Goal: Task Accomplishment & Management: Complete application form

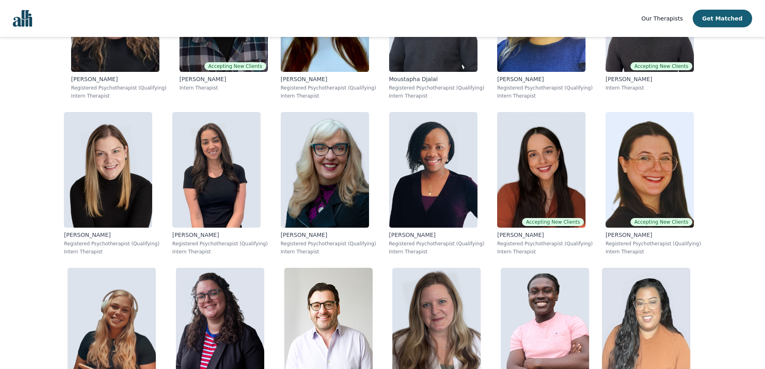
scroll to position [3192, 0]
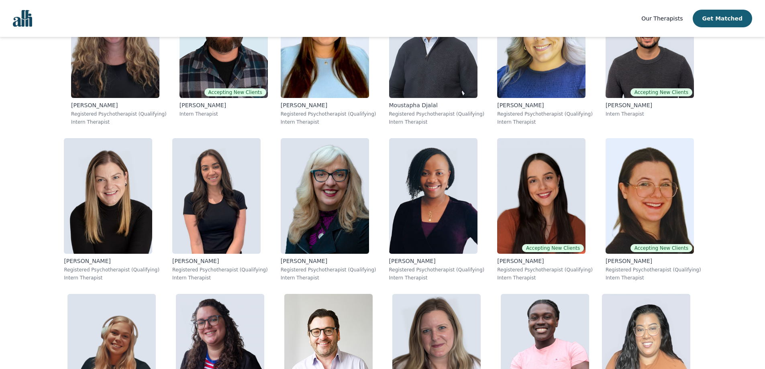
drag, startPoint x: 769, startPoint y: 37, endPoint x: 757, endPoint y: 331, distance: 294.9
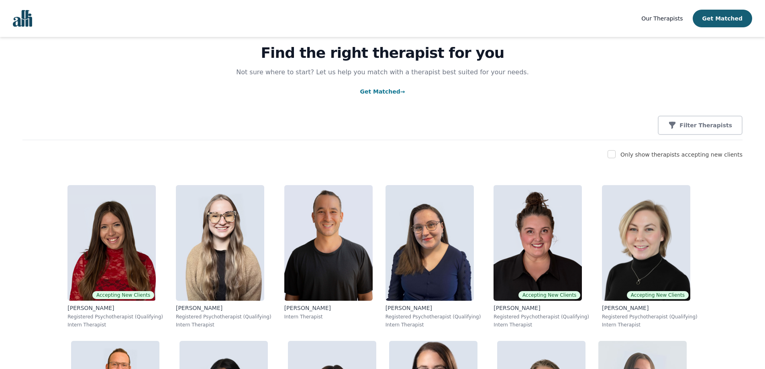
scroll to position [26, 0]
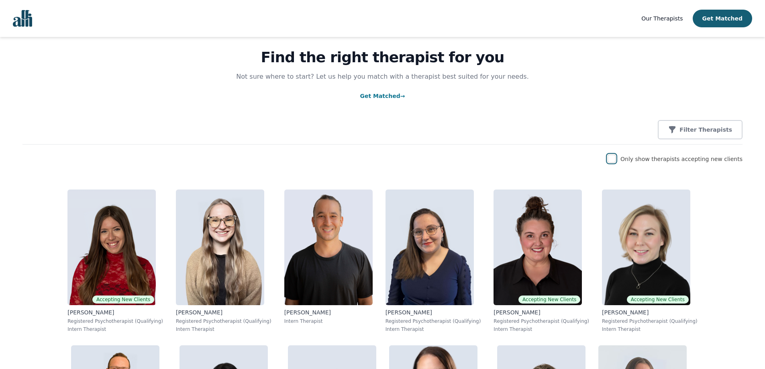
click at [615, 160] on input "checkbox" at bounding box center [611, 159] width 8 height 8
checkbox input "true"
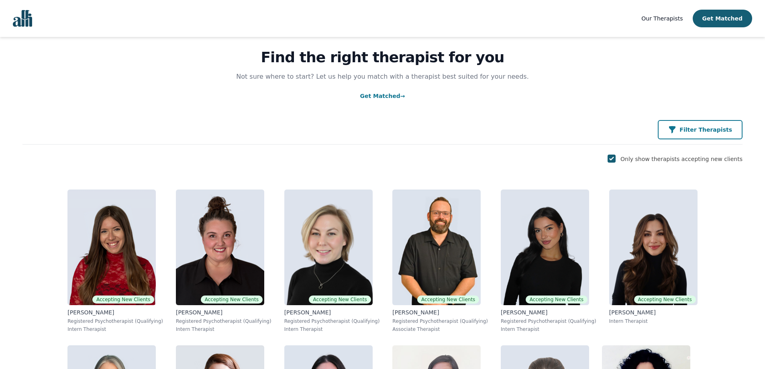
click at [676, 129] on icon "button" at bounding box center [672, 130] width 8 height 8
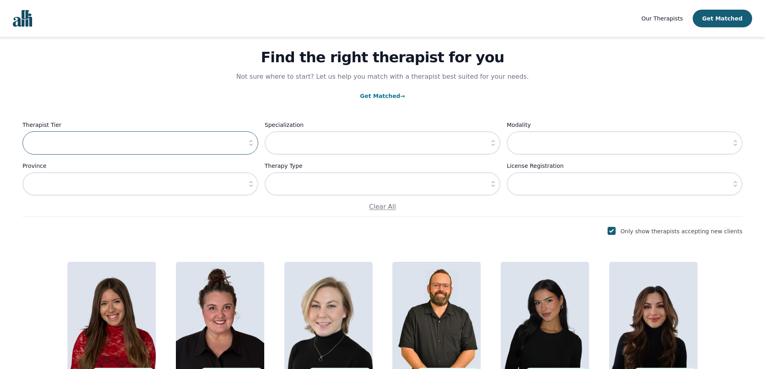
click at [100, 143] on input "text" at bounding box center [140, 142] width 236 height 23
click at [250, 144] on icon "button" at bounding box center [251, 143] width 8 height 8
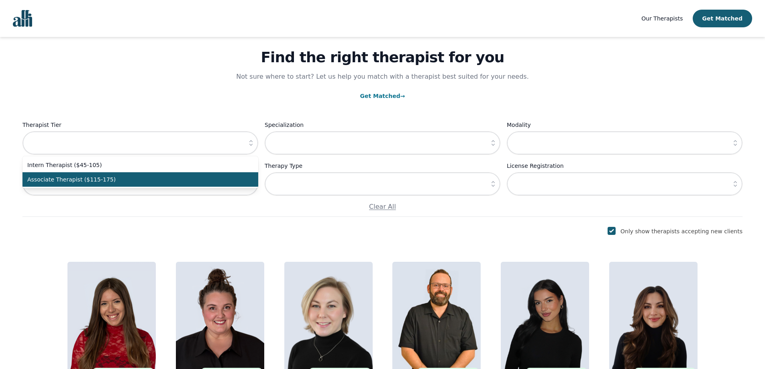
click at [129, 181] on span "Associate Therapist ($115-175)" at bounding box center [135, 179] width 216 height 8
type input "Associate Therapist ($115-175)"
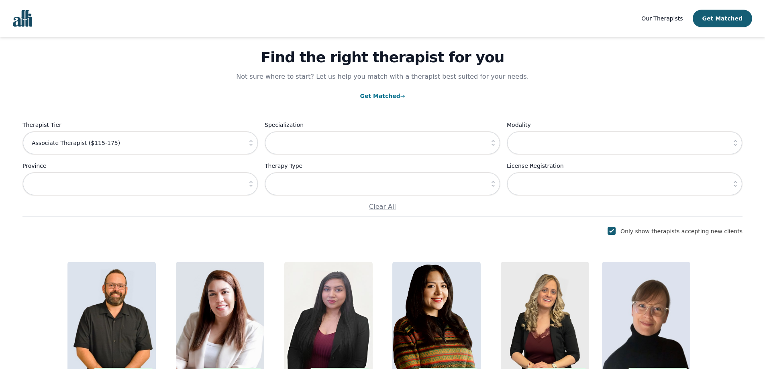
click at [495, 147] on button "button" at bounding box center [493, 142] width 14 height 23
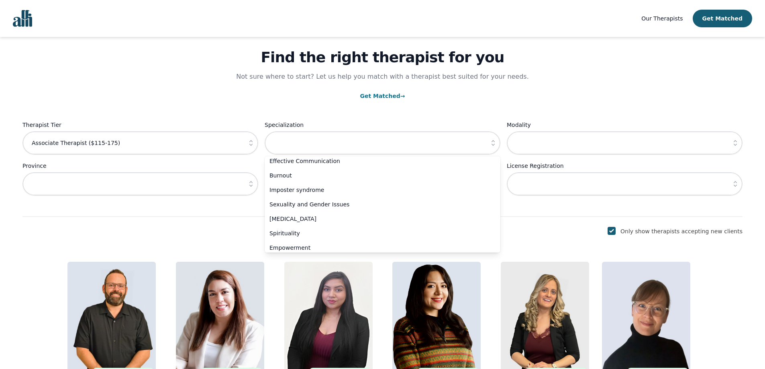
scroll to position [267, 0]
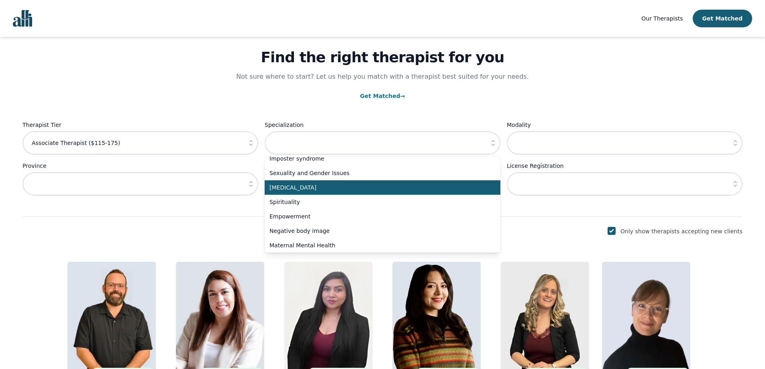
click at [334, 192] on li "[MEDICAL_DATA]" at bounding box center [383, 187] width 236 height 14
type input "[MEDICAL_DATA]"
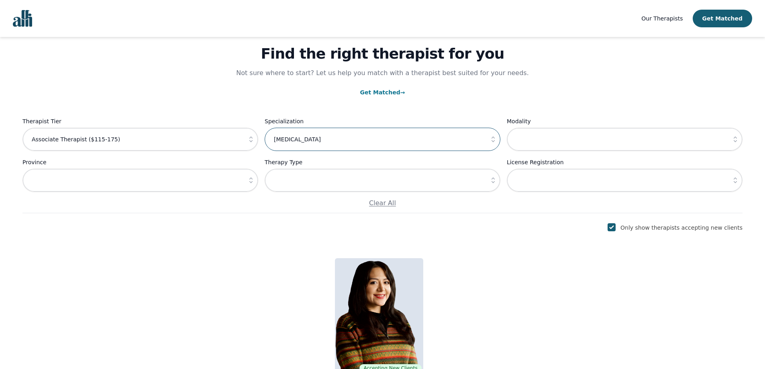
scroll to position [20, 0]
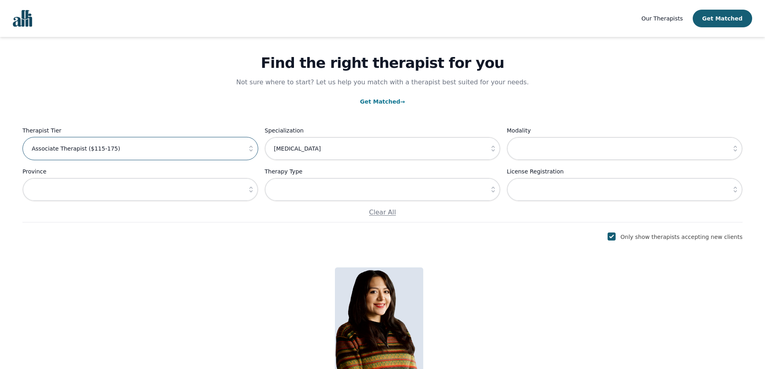
click at [195, 160] on input "Associate Therapist ($115-175)" at bounding box center [140, 148] width 236 height 23
click at [71, 147] on input "Associate Therapist ($115-175)" at bounding box center [140, 148] width 236 height 23
click at [250, 153] on icon "button" at bounding box center [251, 149] width 8 height 8
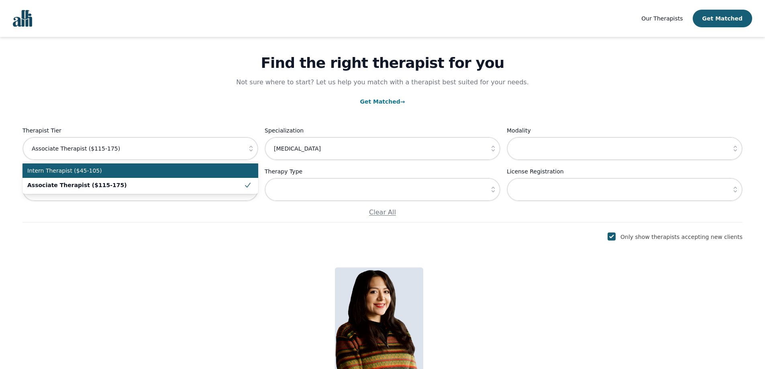
click at [152, 171] on span "Intern Therapist ($45-105)" at bounding box center [135, 171] width 216 height 8
type input "Intern Therapist ($45-105)"
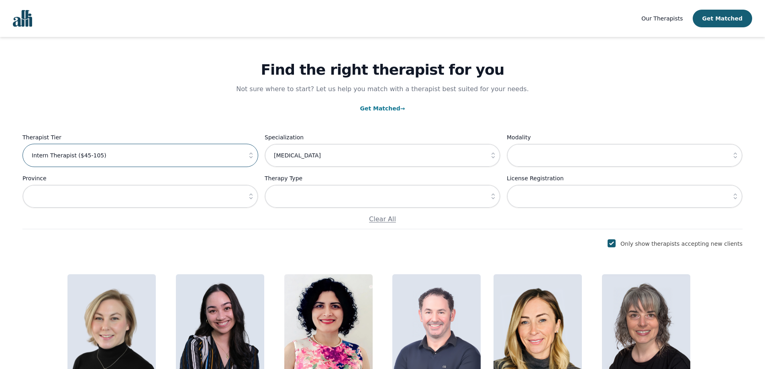
scroll to position [0, 0]
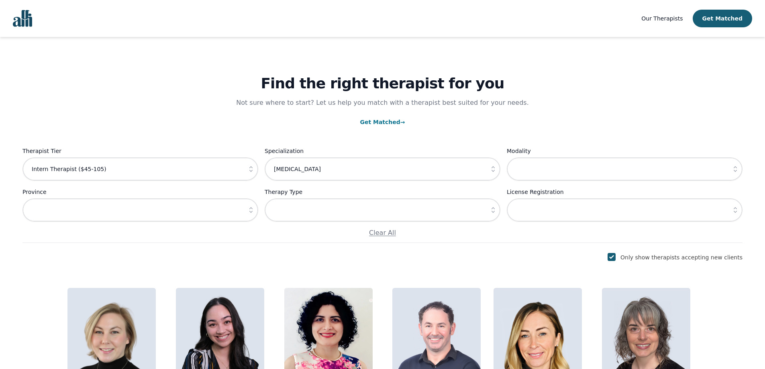
click at [731, 171] on icon "button" at bounding box center [735, 169] width 8 height 8
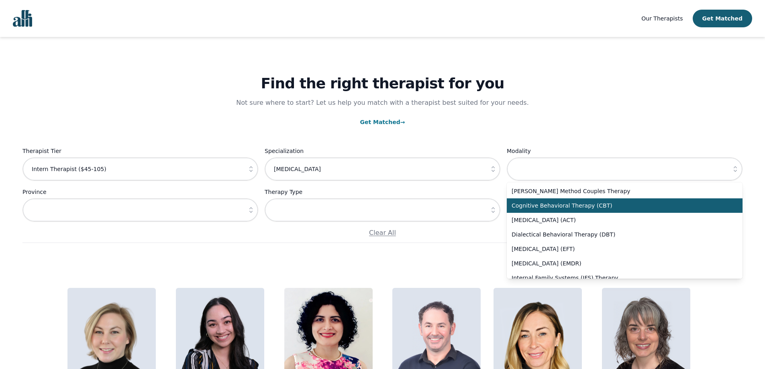
drag, startPoint x: 735, startPoint y: 200, endPoint x: 733, endPoint y: 211, distance: 11.5
click at [733, 211] on li "Cognitive Behavioral Therapy (CBT)" at bounding box center [625, 205] width 236 height 14
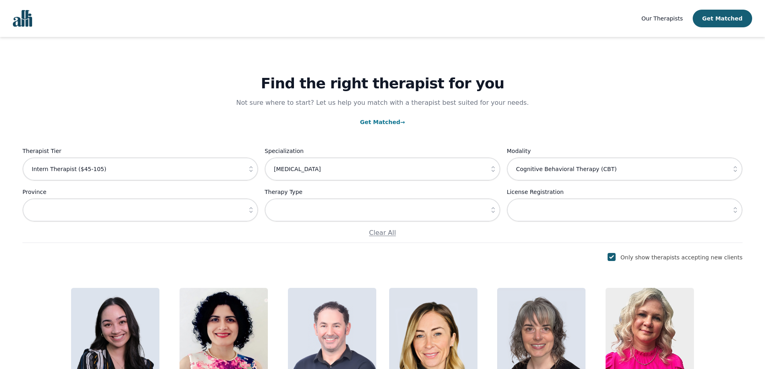
click at [735, 171] on icon "button" at bounding box center [735, 169] width 8 height 8
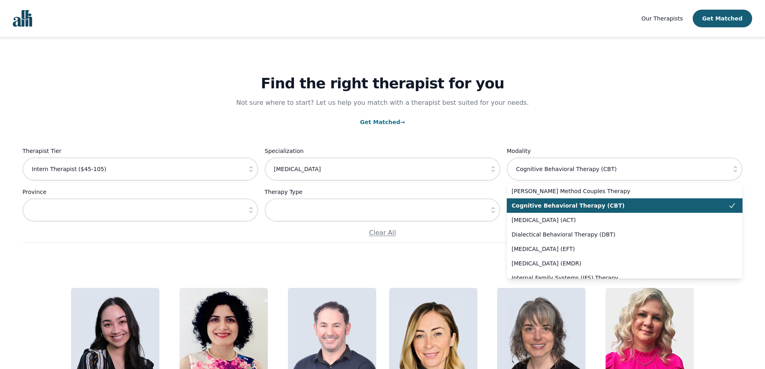
click at [728, 206] on icon at bounding box center [732, 206] width 8 height 8
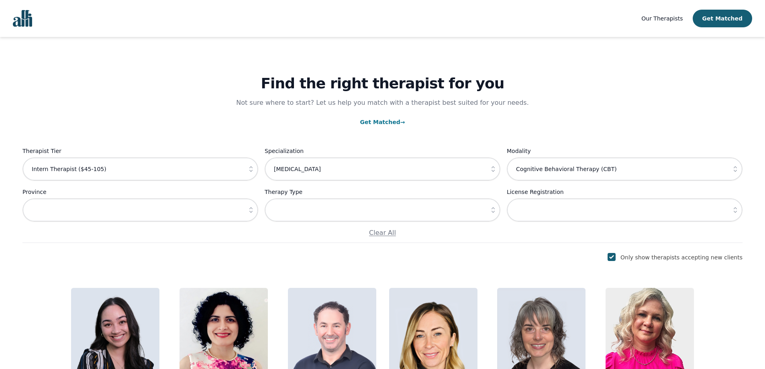
click at [733, 173] on icon "button" at bounding box center [735, 169] width 8 height 8
type input "Cognitive Behavioral Therapy (CBT)"
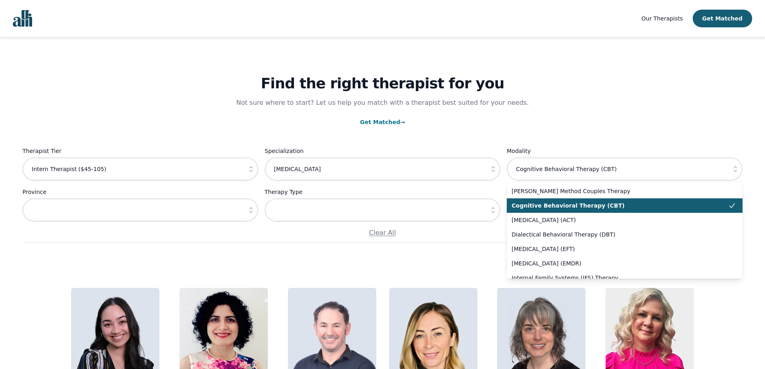
click at [720, 205] on span "Cognitive Behavioral Therapy (CBT)" at bounding box center [619, 206] width 216 height 8
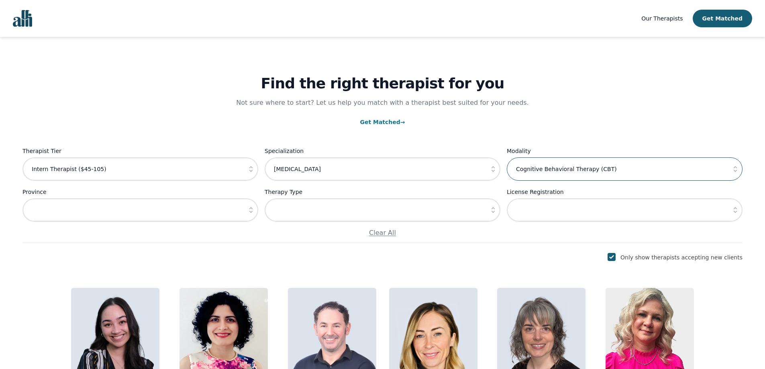
drag, startPoint x: 603, startPoint y: 171, endPoint x: 487, endPoint y: 162, distance: 116.4
click at [487, 162] on div "Therapist Tier Intern Therapist ($45-105) Specialization [MEDICAL_DATA] Modalit…" at bounding box center [382, 192] width 720 height 92
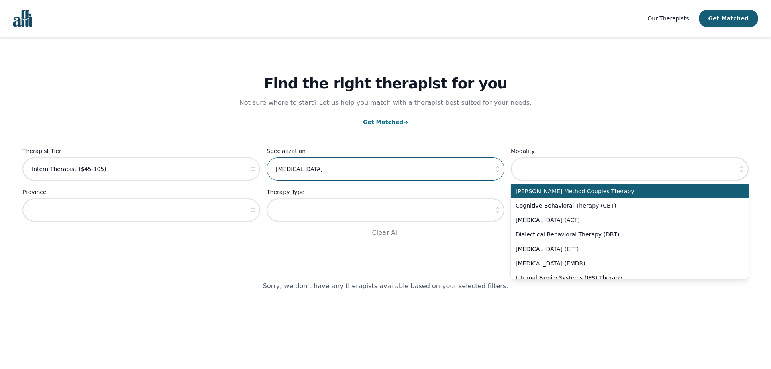
click at [487, 160] on input "[MEDICAL_DATA]" at bounding box center [386, 168] width 238 height 23
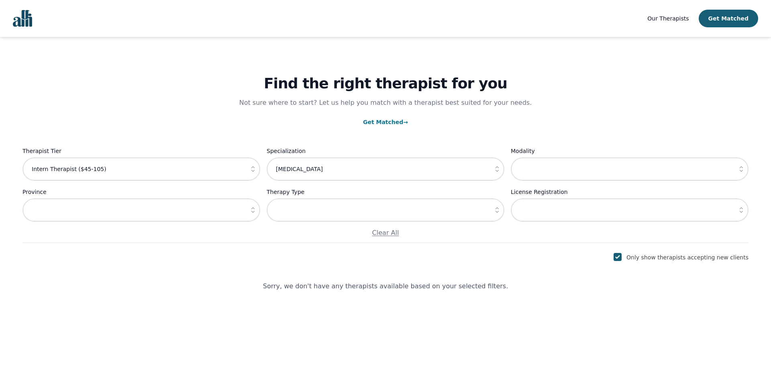
click at [254, 216] on button "button" at bounding box center [253, 209] width 14 height 23
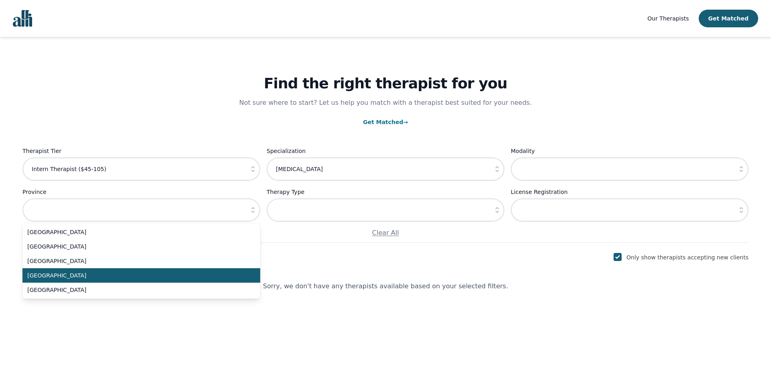
click at [98, 273] on span "[GEOGRAPHIC_DATA]" at bounding box center [136, 275] width 218 height 8
type input "[GEOGRAPHIC_DATA]"
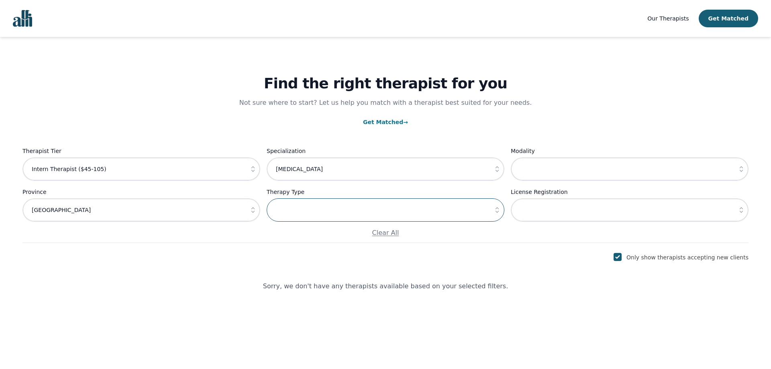
click at [345, 209] on input "text" at bounding box center [386, 209] width 238 height 23
click at [500, 213] on icon "button" at bounding box center [497, 210] width 8 height 8
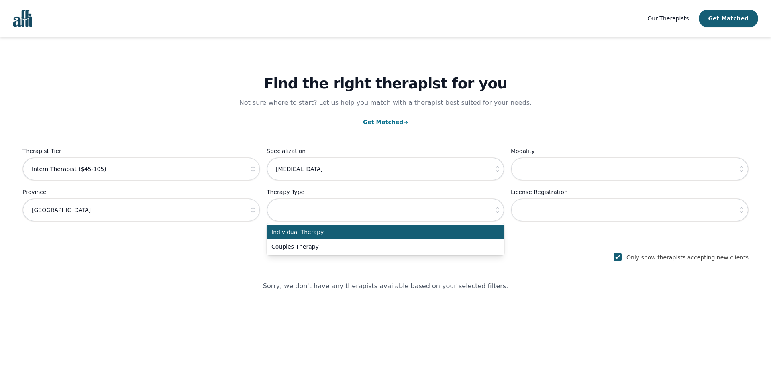
click at [342, 235] on span "Individual Therapy" at bounding box center [380, 232] width 218 height 8
type input "Individual Therapy"
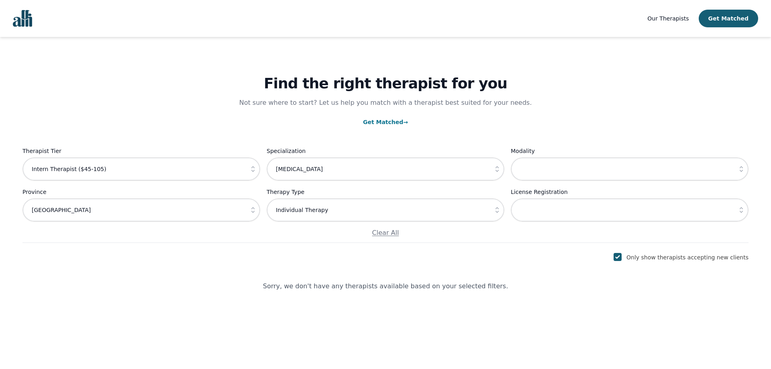
click at [653, 183] on div "Therapist Tier Intern Therapist ($45-105) Specialization [MEDICAL_DATA] Modalit…" at bounding box center [385, 192] width 726 height 92
click at [613, 206] on input "text" at bounding box center [630, 209] width 238 height 23
click at [450, 174] on input "[MEDICAL_DATA]" at bounding box center [386, 168] width 238 height 23
click at [603, 171] on input "text" at bounding box center [630, 168] width 238 height 23
click at [738, 166] on icon "button" at bounding box center [741, 169] width 8 height 8
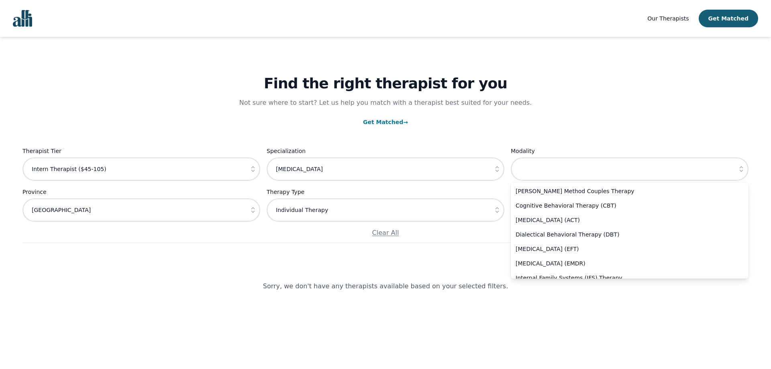
click at [713, 96] on div "Find the right therapist for you Not sure where to start? Let us help you match…" at bounding box center [385, 140] width 726 height 206
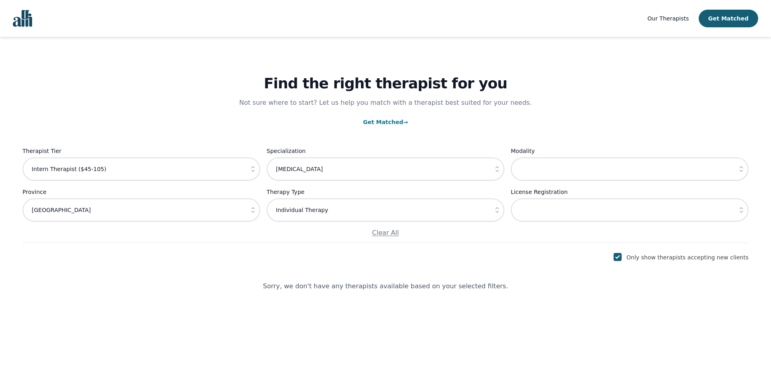
click at [252, 212] on icon "button" at bounding box center [253, 210] width 8 height 8
type input "[GEOGRAPHIC_DATA]"
drag, startPoint x: 24, startPoint y: 210, endPoint x: 0, endPoint y: 206, distance: 24.4
click at [0, 206] on main "Find the right therapist for you Not sure where to start? Let us help you match…" at bounding box center [385, 183] width 771 height 293
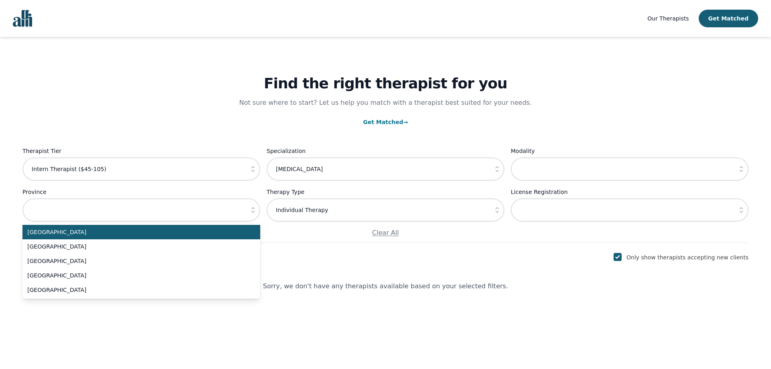
click at [183, 99] on div "Find the right therapist for you Not sure where to start? Let us help you match…" at bounding box center [385, 140] width 726 height 206
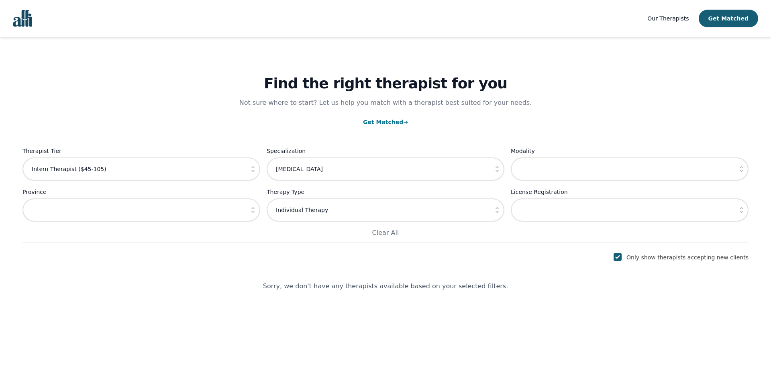
click at [450, 182] on div "Therapist Tier Intern Therapist ($45-105) Specialization [MEDICAL_DATA] Modalit…" at bounding box center [385, 192] width 726 height 92
click at [422, 167] on input "[MEDICAL_DATA]" at bounding box center [386, 168] width 238 height 23
drag, startPoint x: 411, startPoint y: 172, endPoint x: 229, endPoint y: 152, distance: 183.3
click at [229, 152] on div "Therapist Tier Intern Therapist ($45-105) Specialization [MEDICAL_DATA] Modalit…" at bounding box center [385, 192] width 726 height 92
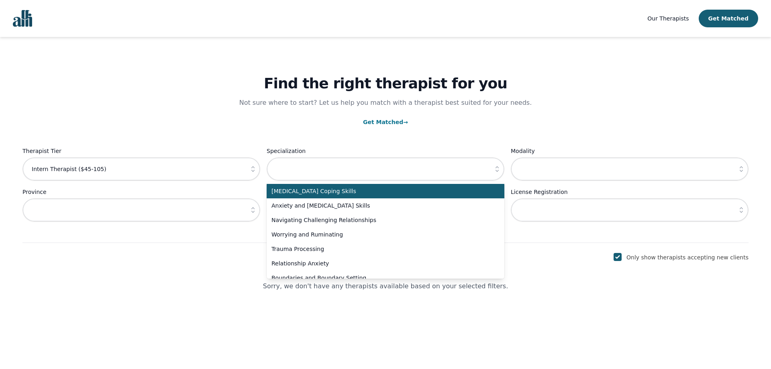
click at [235, 120] on p "Get Matched →" at bounding box center [385, 122] width 726 height 10
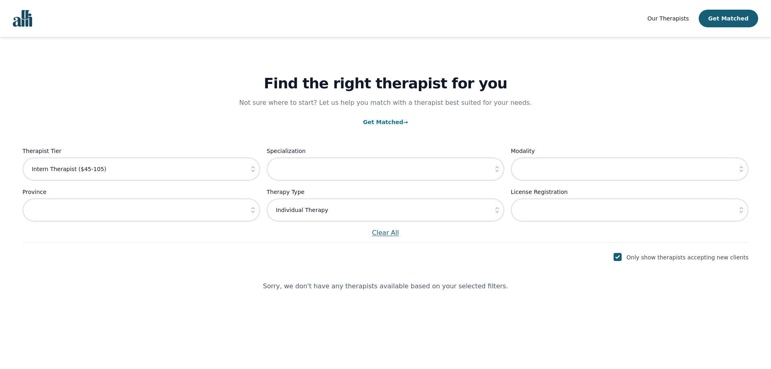
click at [389, 235] on p "Clear All" at bounding box center [385, 233] width 726 height 10
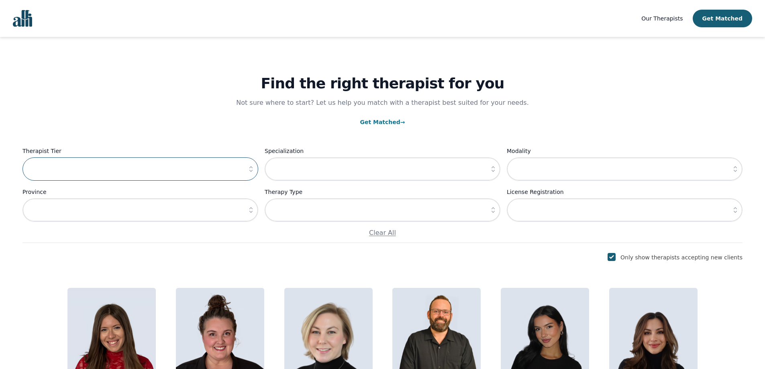
click at [119, 167] on input "text" at bounding box center [140, 168] width 236 height 23
click at [245, 168] on button "button" at bounding box center [251, 168] width 14 height 23
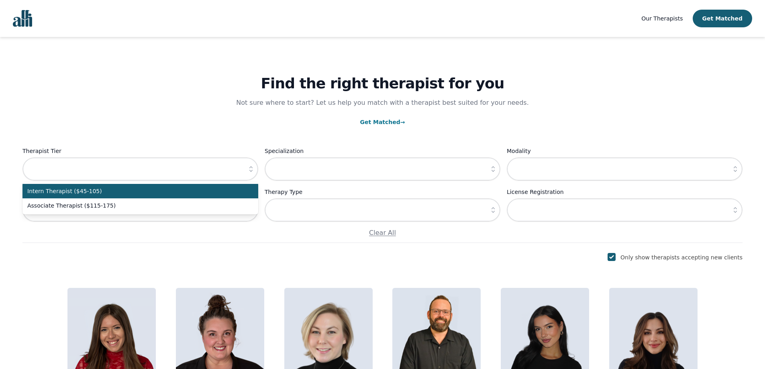
click at [117, 196] on li "Intern Therapist ($45-105)" at bounding box center [140, 191] width 236 height 14
type input "Intern Therapist ($45-105)"
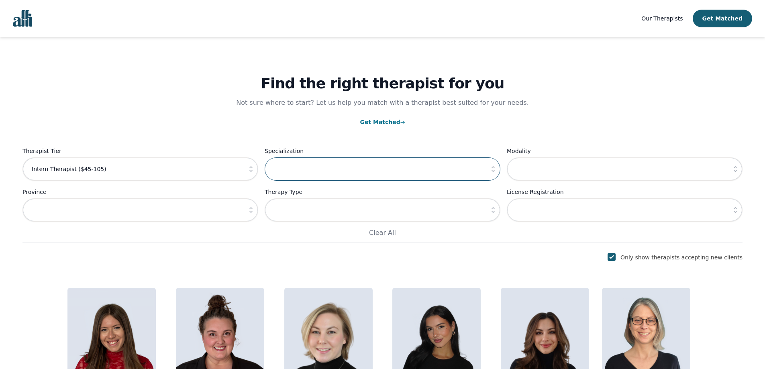
click at [284, 173] on input "text" at bounding box center [383, 168] width 236 height 23
click at [494, 172] on icon "button" at bounding box center [493, 169] width 8 height 8
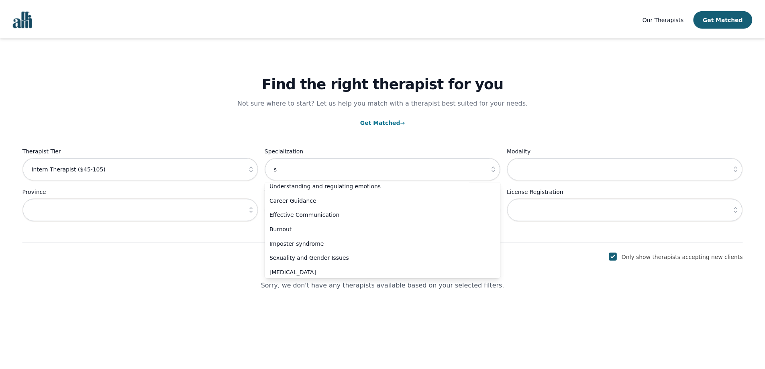
scroll to position [242, 0]
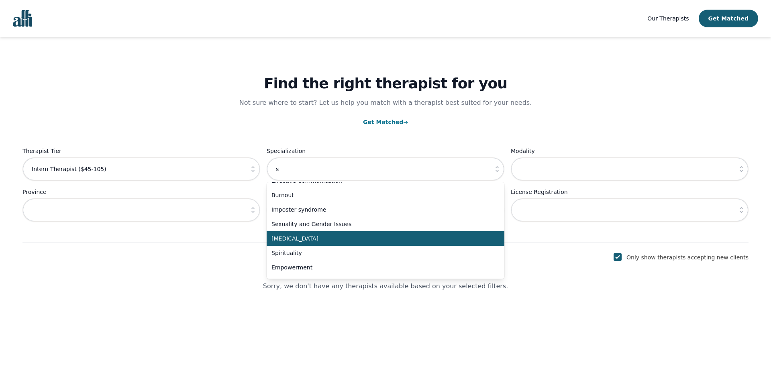
click at [417, 236] on span "[MEDICAL_DATA]" at bounding box center [380, 238] width 218 height 8
type input "[MEDICAL_DATA]"
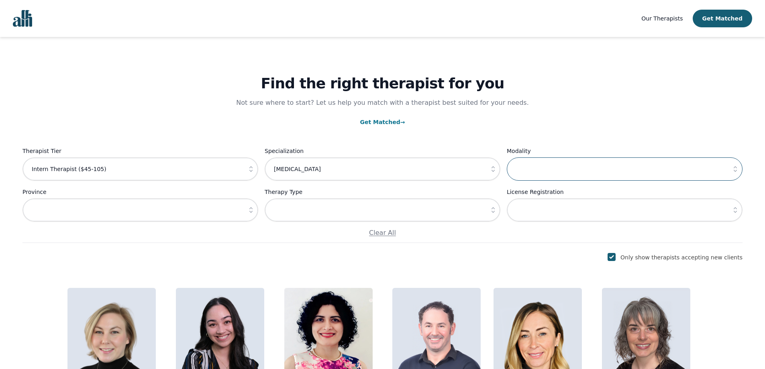
click at [519, 171] on input "text" at bounding box center [625, 168] width 236 height 23
click at [279, 213] on input "text" at bounding box center [383, 209] width 236 height 23
click at [493, 213] on icon "button" at bounding box center [492, 210] width 3 height 6
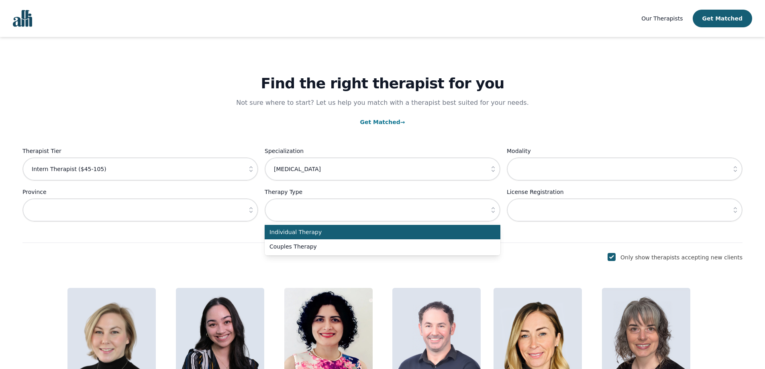
click at [381, 232] on span "Individual Therapy" at bounding box center [377, 232] width 216 height 8
type input "Individual Therapy"
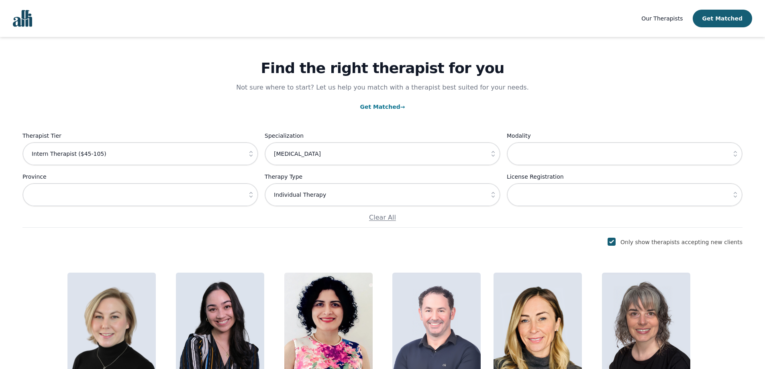
scroll to position [0, 0]
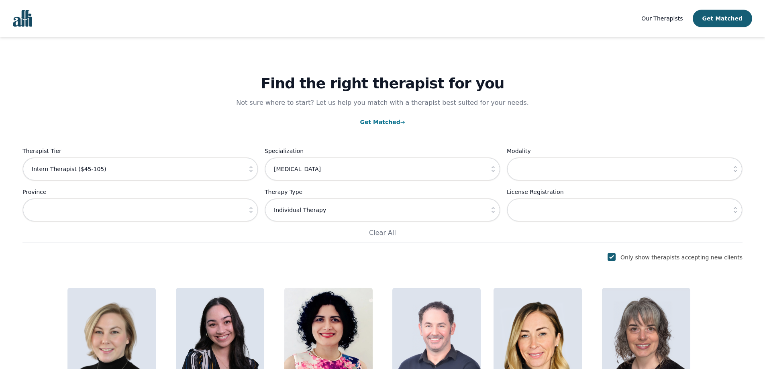
click at [704, 98] on div "Find the right therapist for you Not sure where to start? Let us help you match…" at bounding box center [382, 140] width 720 height 206
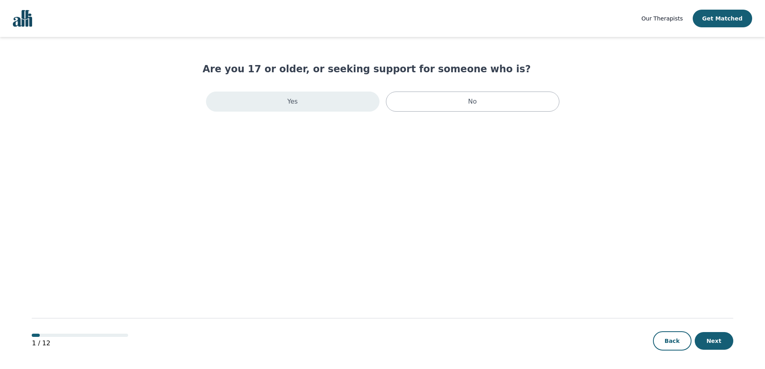
click at [321, 98] on div "Yes" at bounding box center [292, 102] width 173 height 20
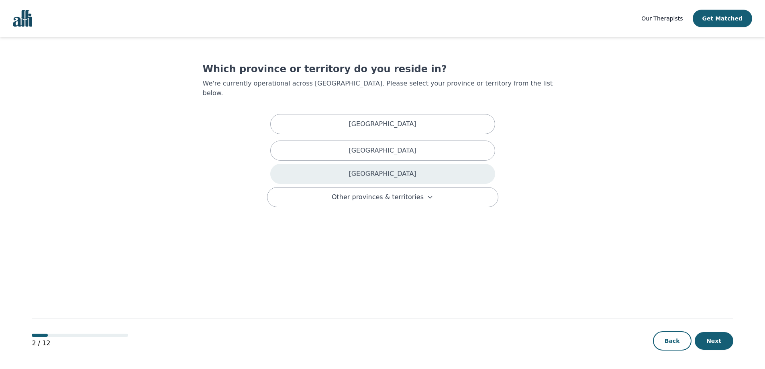
click at [386, 169] on p "[GEOGRAPHIC_DATA]" at bounding box center [381, 174] width 67 height 10
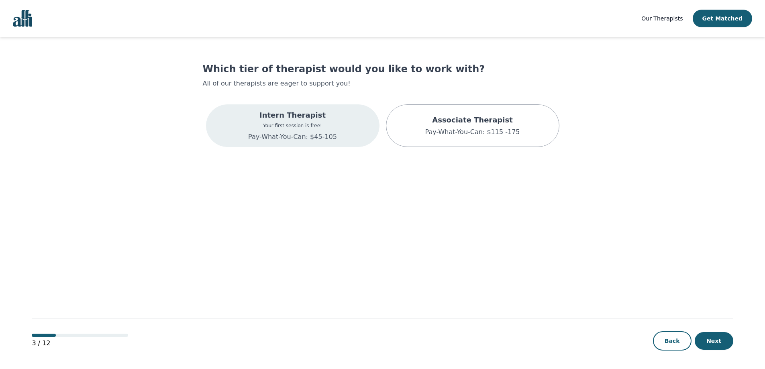
click at [296, 137] on p "Pay-What-You-Can: $45-105" at bounding box center [292, 137] width 89 height 10
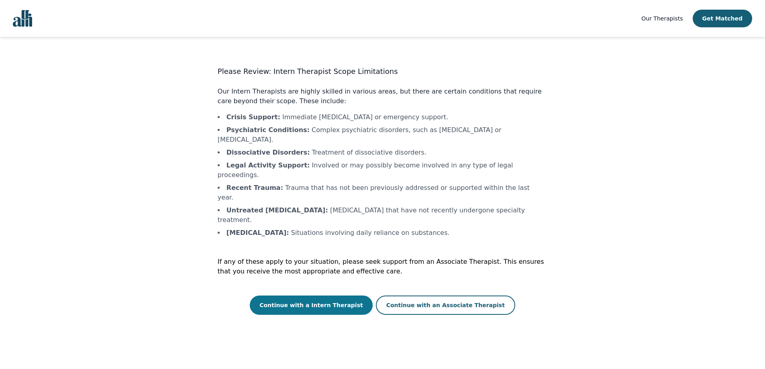
click at [352, 295] on button "Continue with a Intern Therapist" at bounding box center [311, 304] width 123 height 19
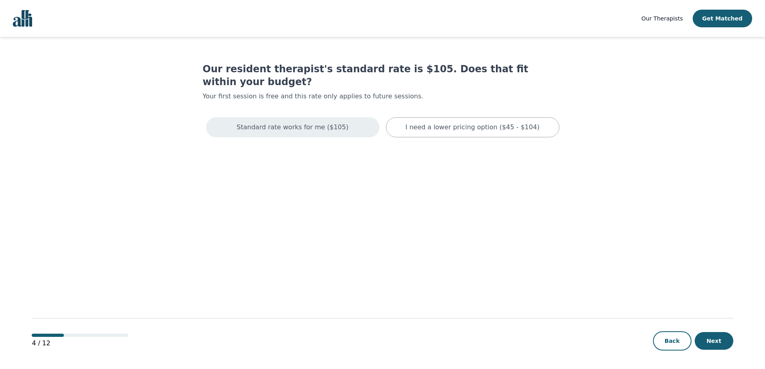
click at [314, 122] on p "Standard rate works for me ($105)" at bounding box center [292, 127] width 112 height 10
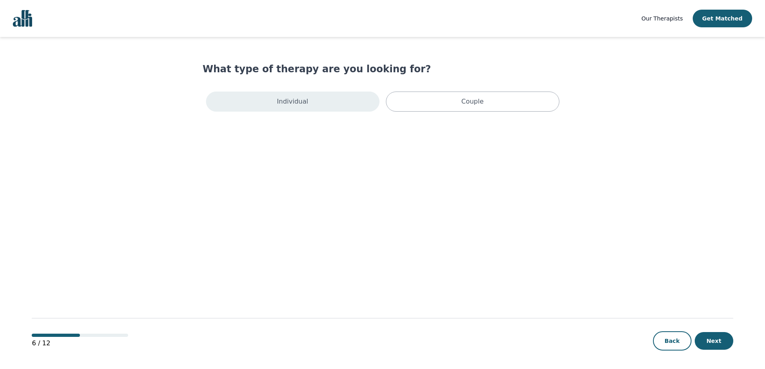
click at [309, 102] on div "Individual" at bounding box center [292, 102] width 173 height 20
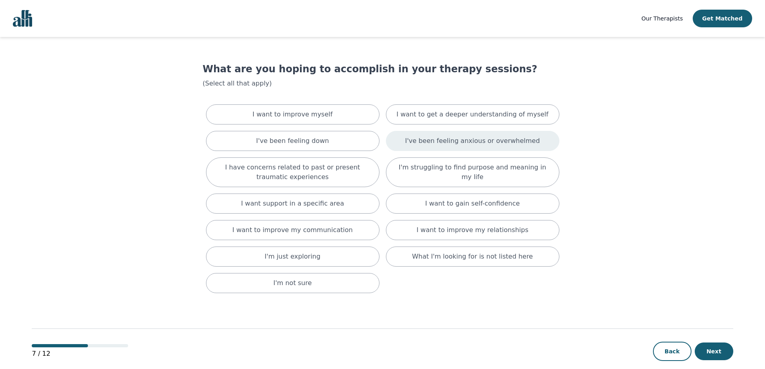
click at [438, 145] on p "I've been feeling anxious or overwhelmed" at bounding box center [472, 141] width 135 height 10
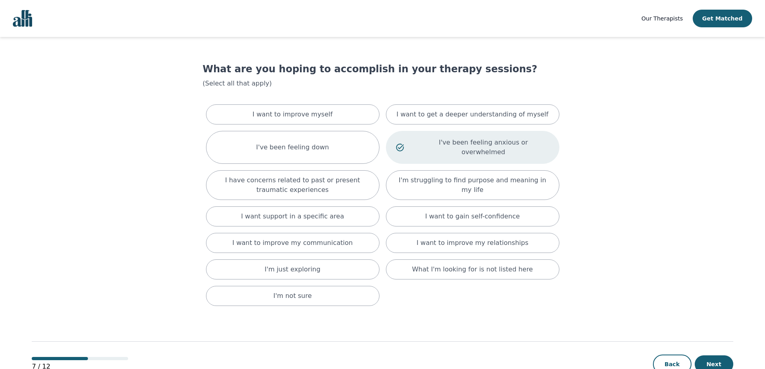
click at [399, 144] on icon at bounding box center [400, 147] width 8 height 8
